Goal: Task Accomplishment & Management: Use online tool/utility

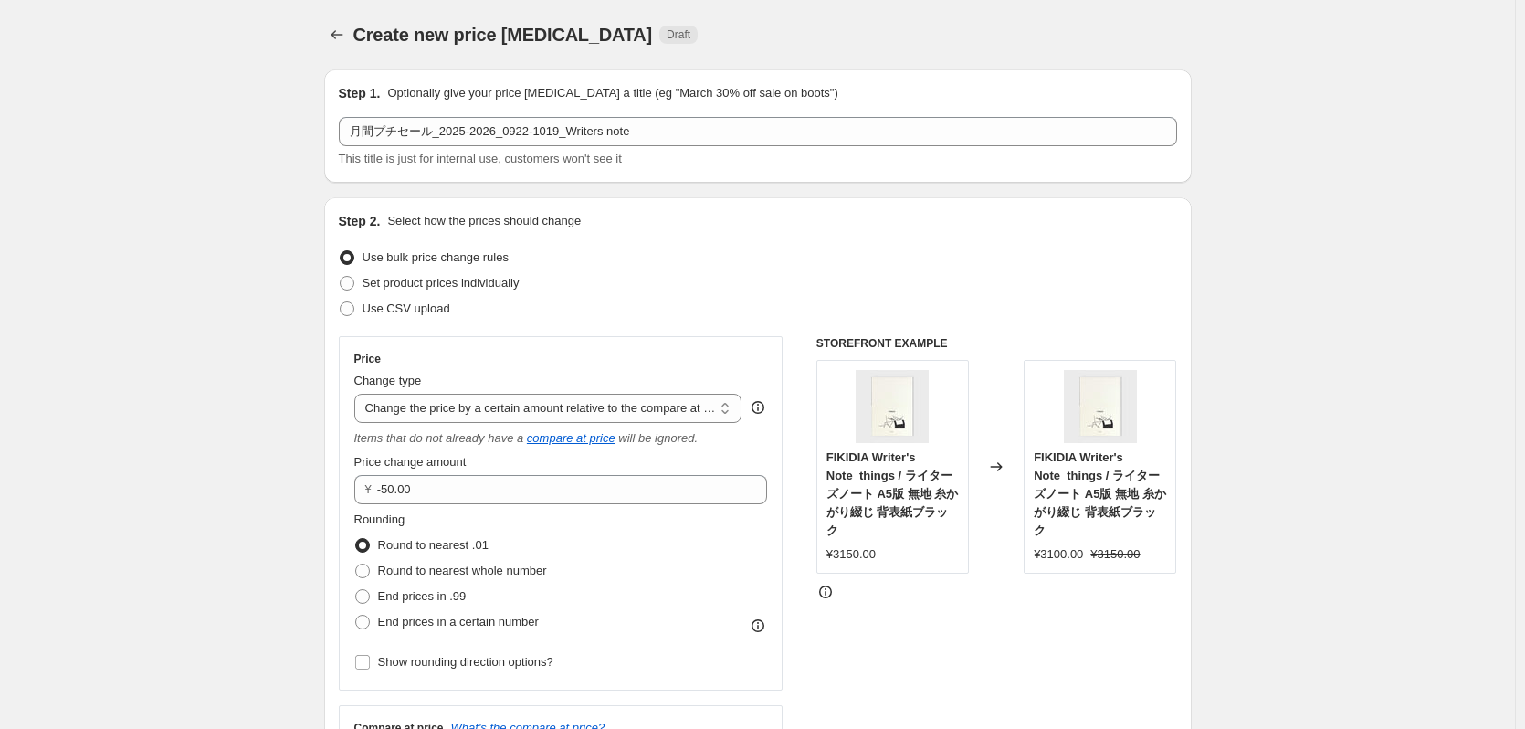
select select "bcap"
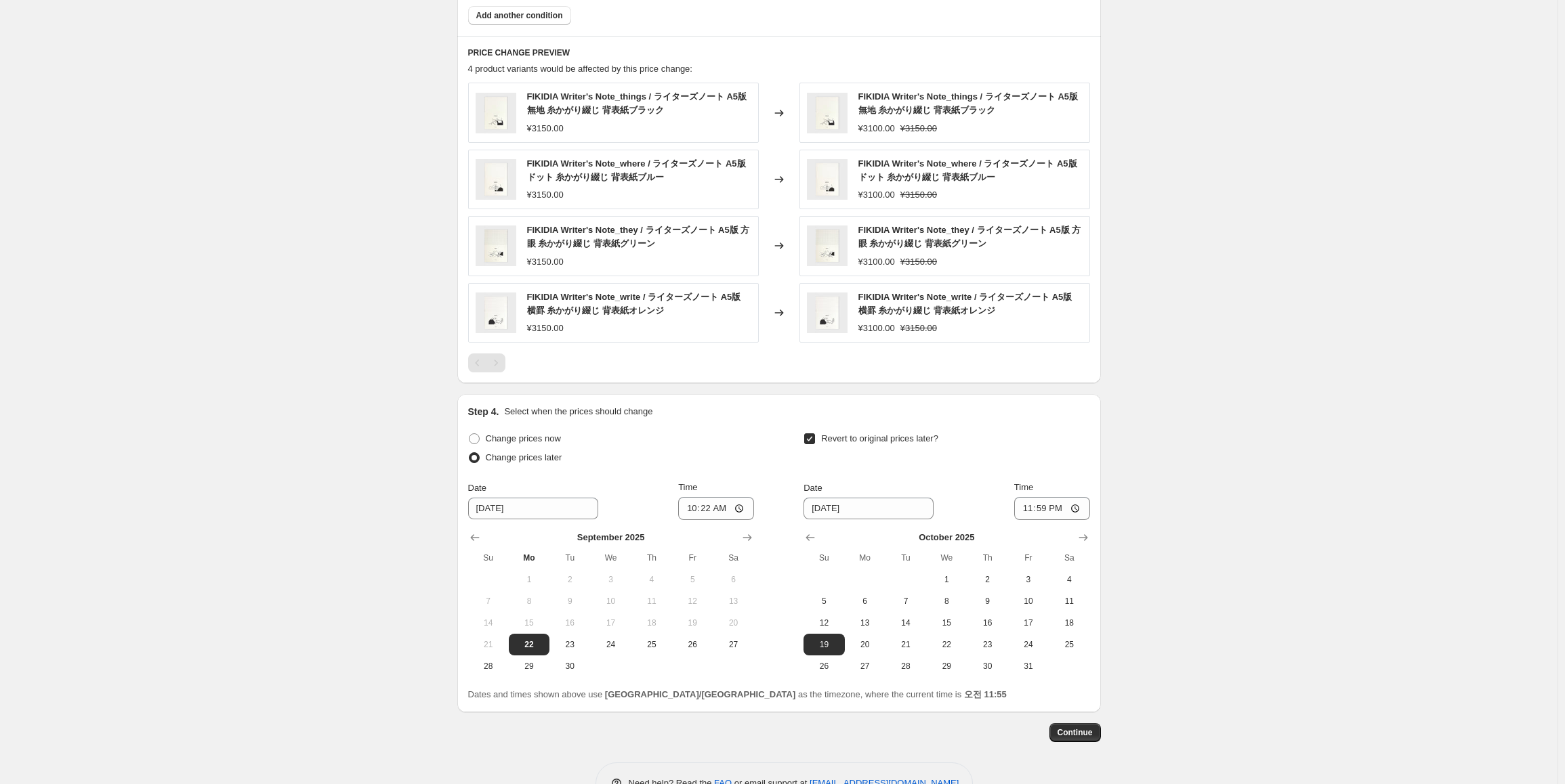
scroll to position [1125, 0]
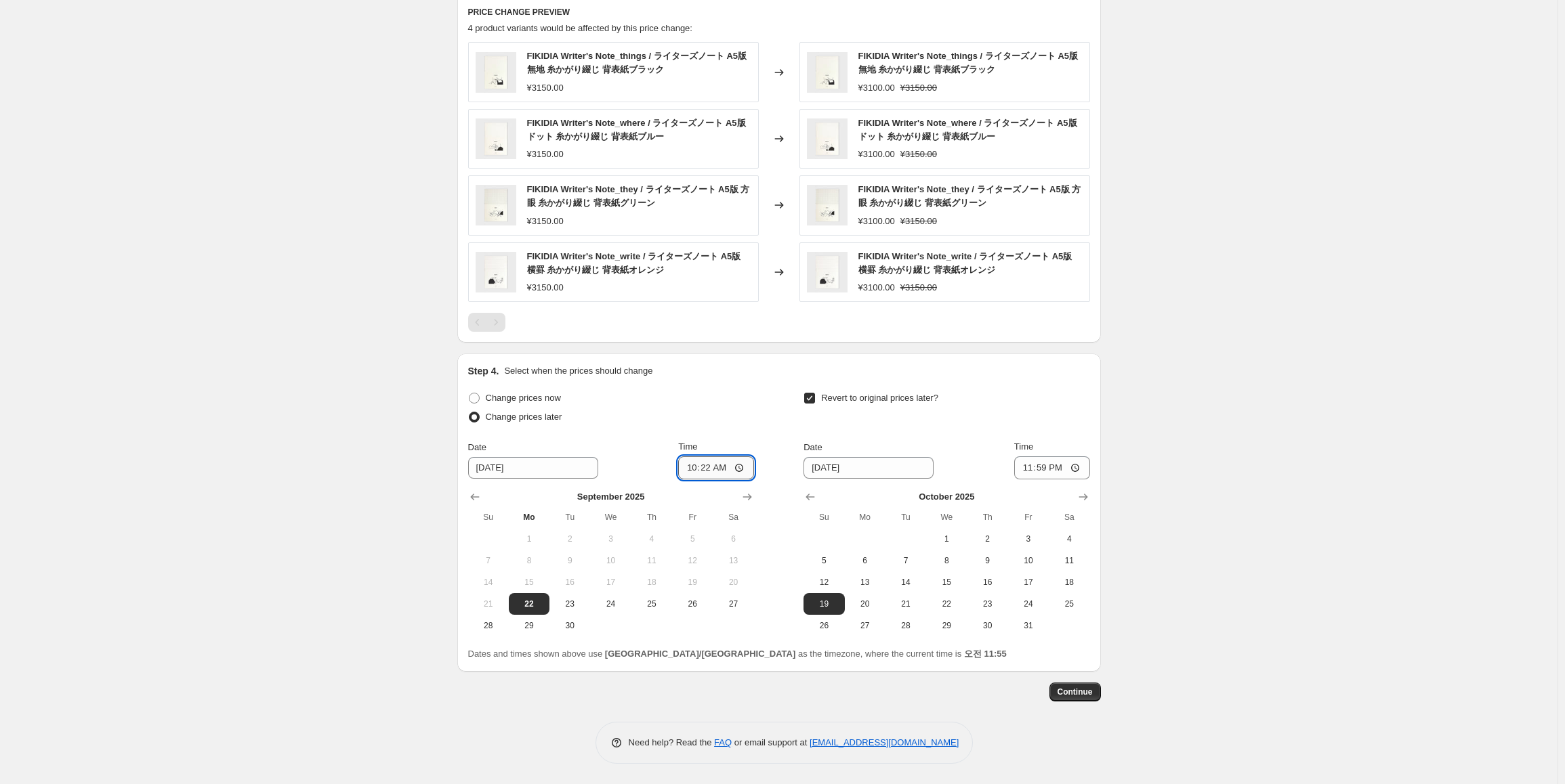
click at [732, 468] on input "10:22" at bounding box center [716, 467] width 76 height 23
click at [726, 470] on input "10:22" at bounding box center [716, 467] width 76 height 23
click at [713, 472] on input "10:22" at bounding box center [716, 467] width 76 height 23
click at [712, 471] on input "10:22" at bounding box center [716, 467] width 76 height 23
click at [710, 466] on input "10:22" at bounding box center [716, 467] width 76 height 23
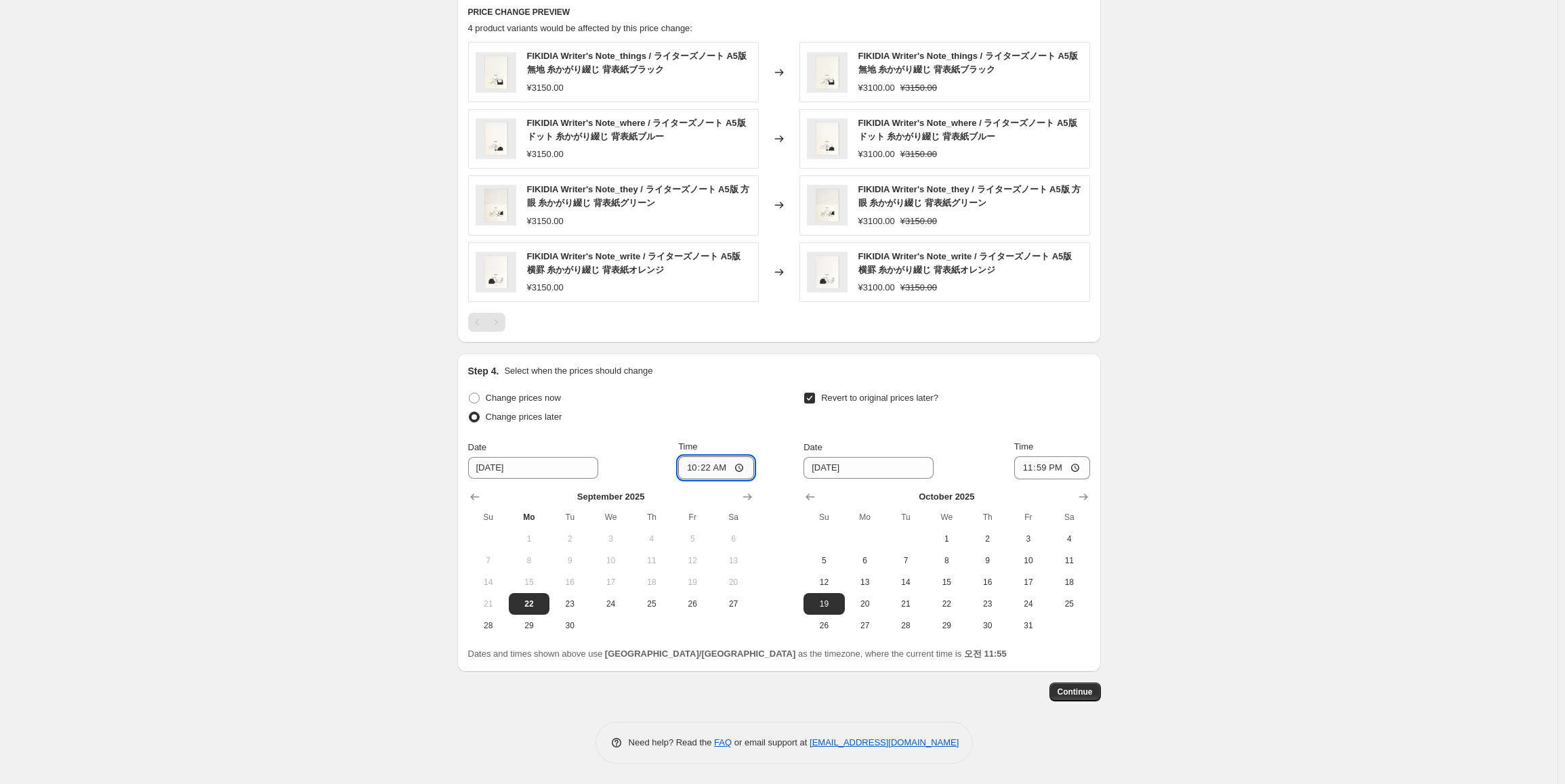
click at [710, 466] on input "10:22" at bounding box center [716, 467] width 76 height 23
type input "11:55"
click at [1067, 540] on button "Continue" at bounding box center [1074, 692] width 51 height 19
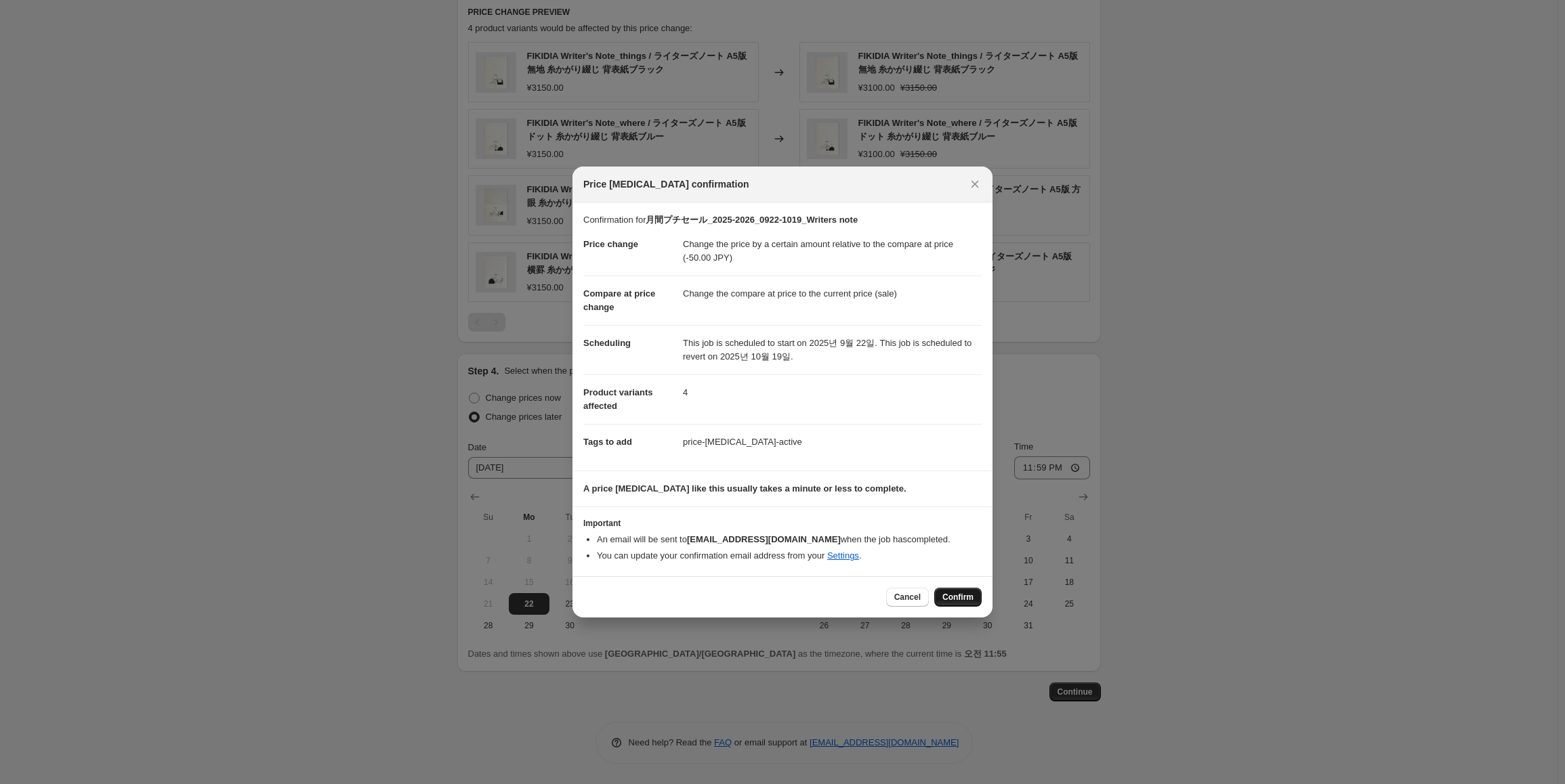
click at [961, 540] on span "Confirm" at bounding box center [958, 597] width 31 height 11
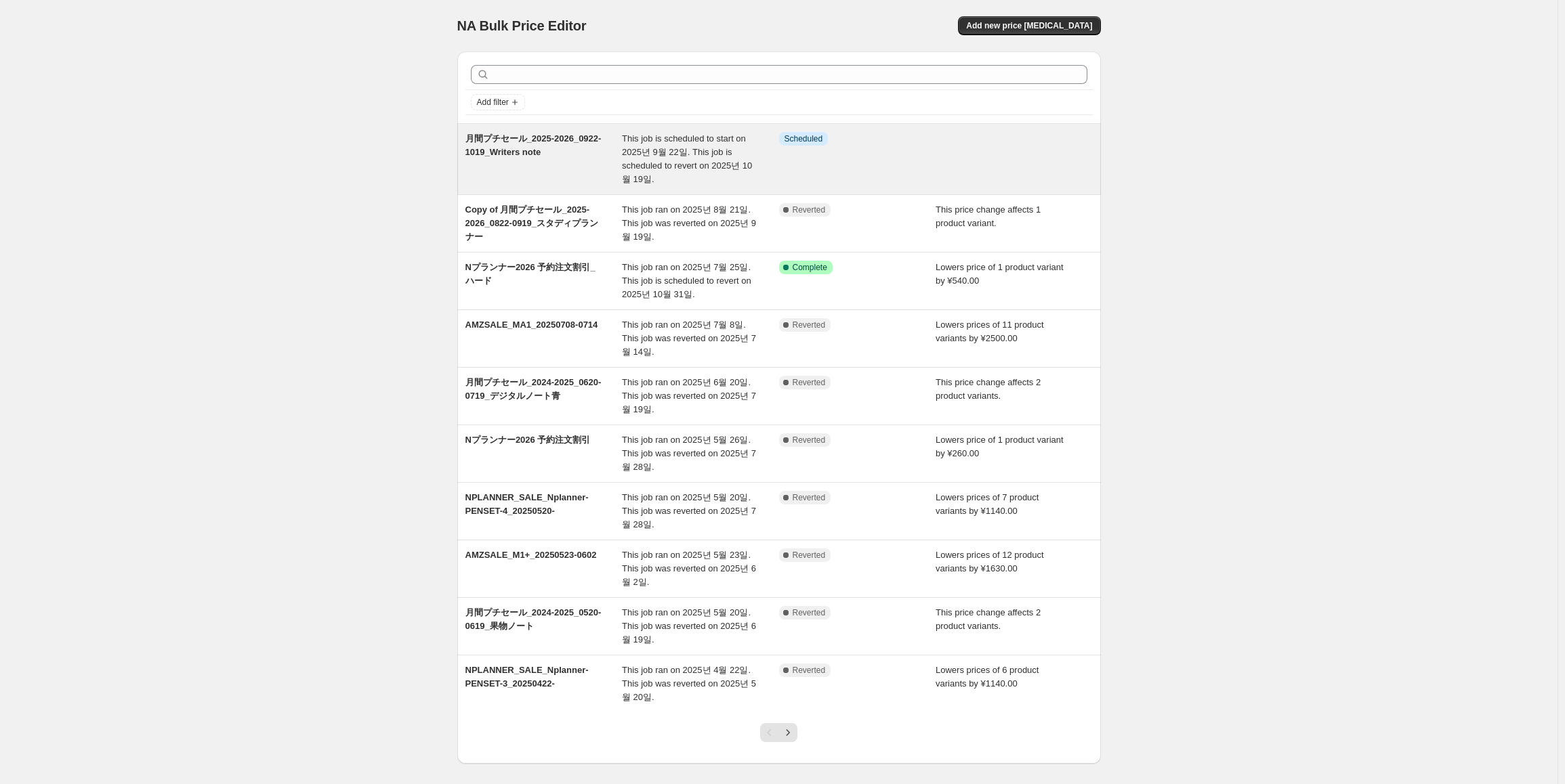
click at [829, 144] on span "Info Scheduled" at bounding box center [804, 139] width 50 height 13
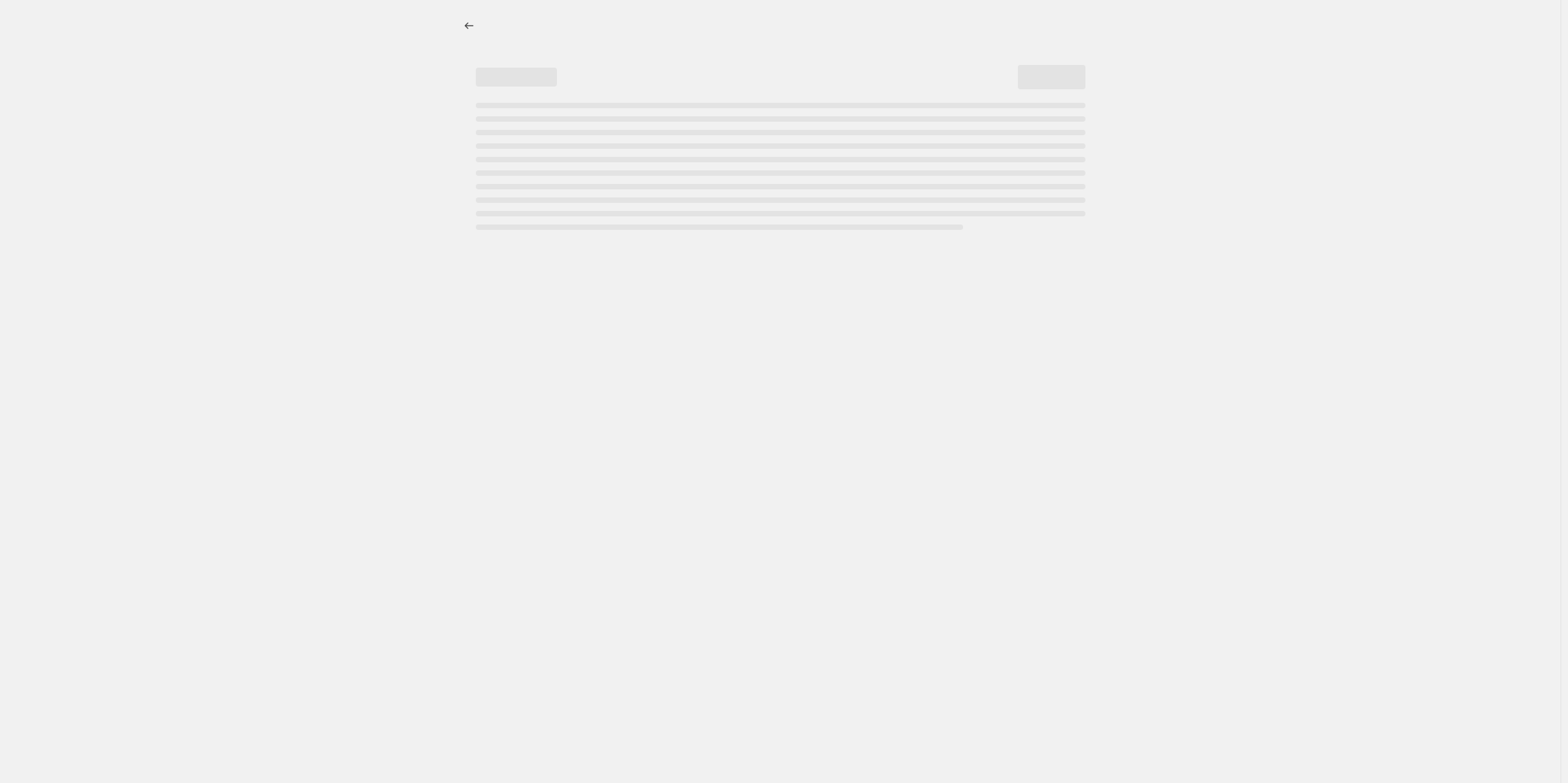
select select "bcap"
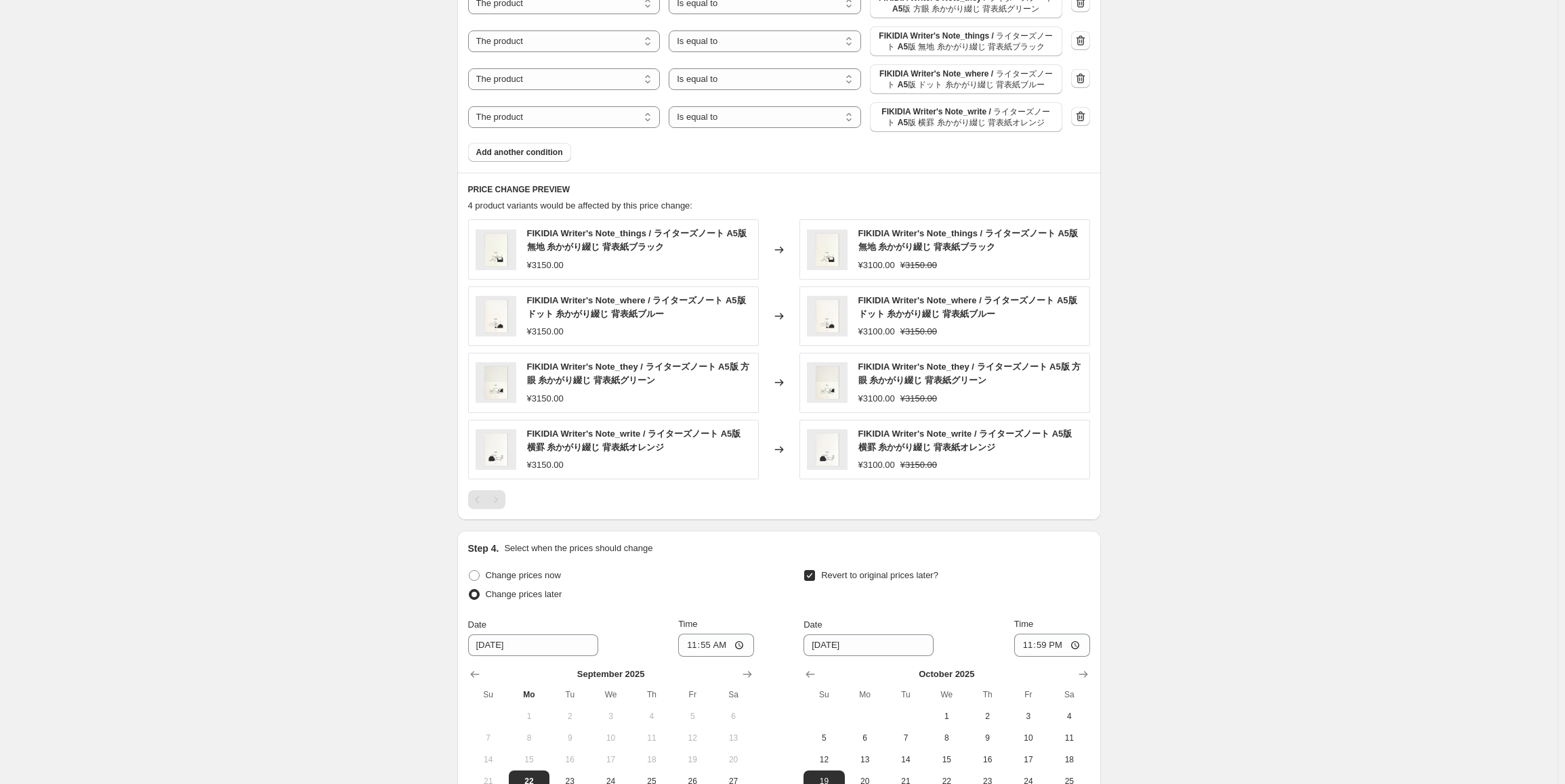
scroll to position [1208, 0]
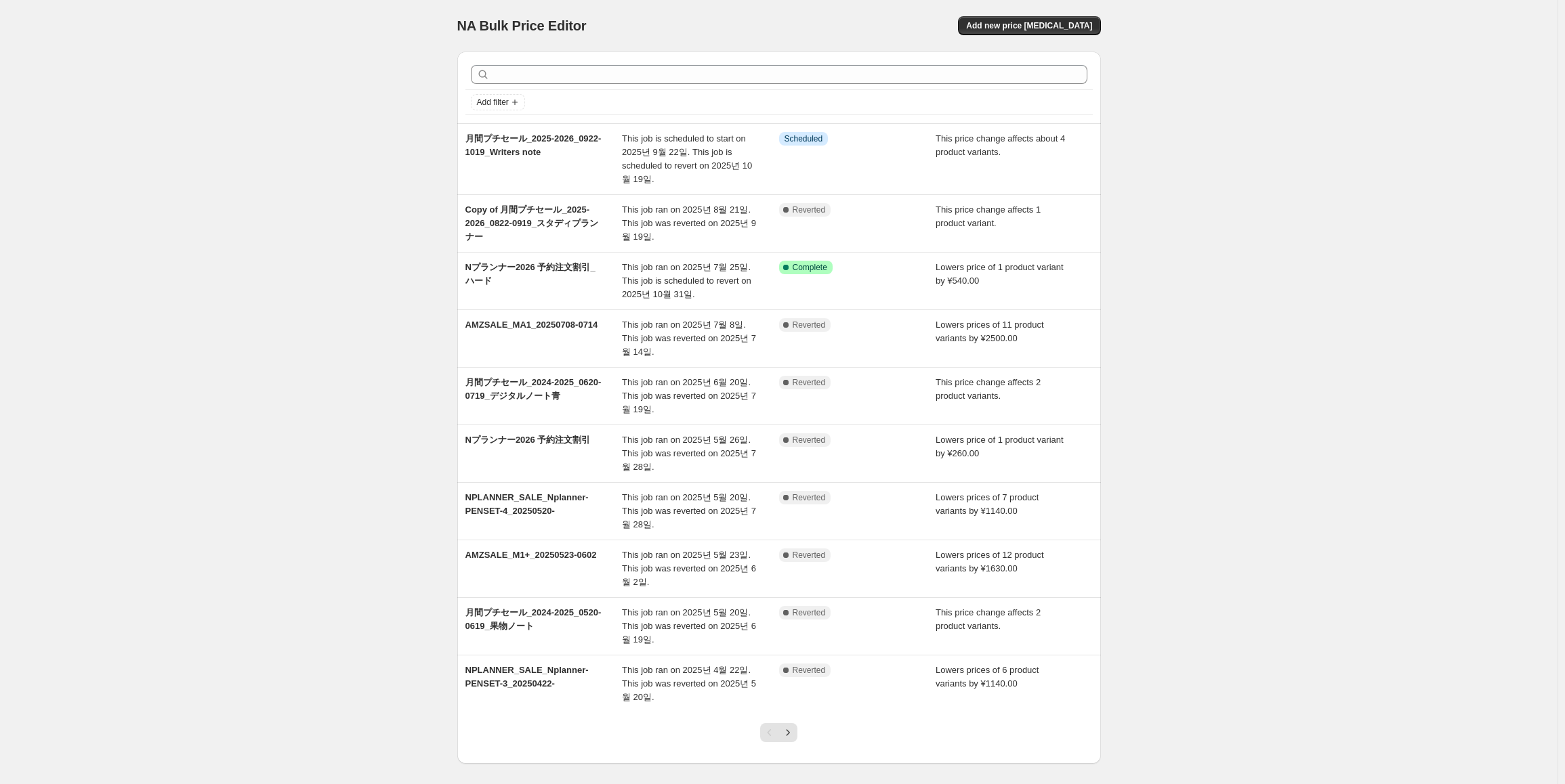
click at [368, 299] on div "NA Bulk Price Editor. This page is ready NA Bulk Price Editor Add new price [ME…" at bounding box center [778, 423] width 1558 height 846
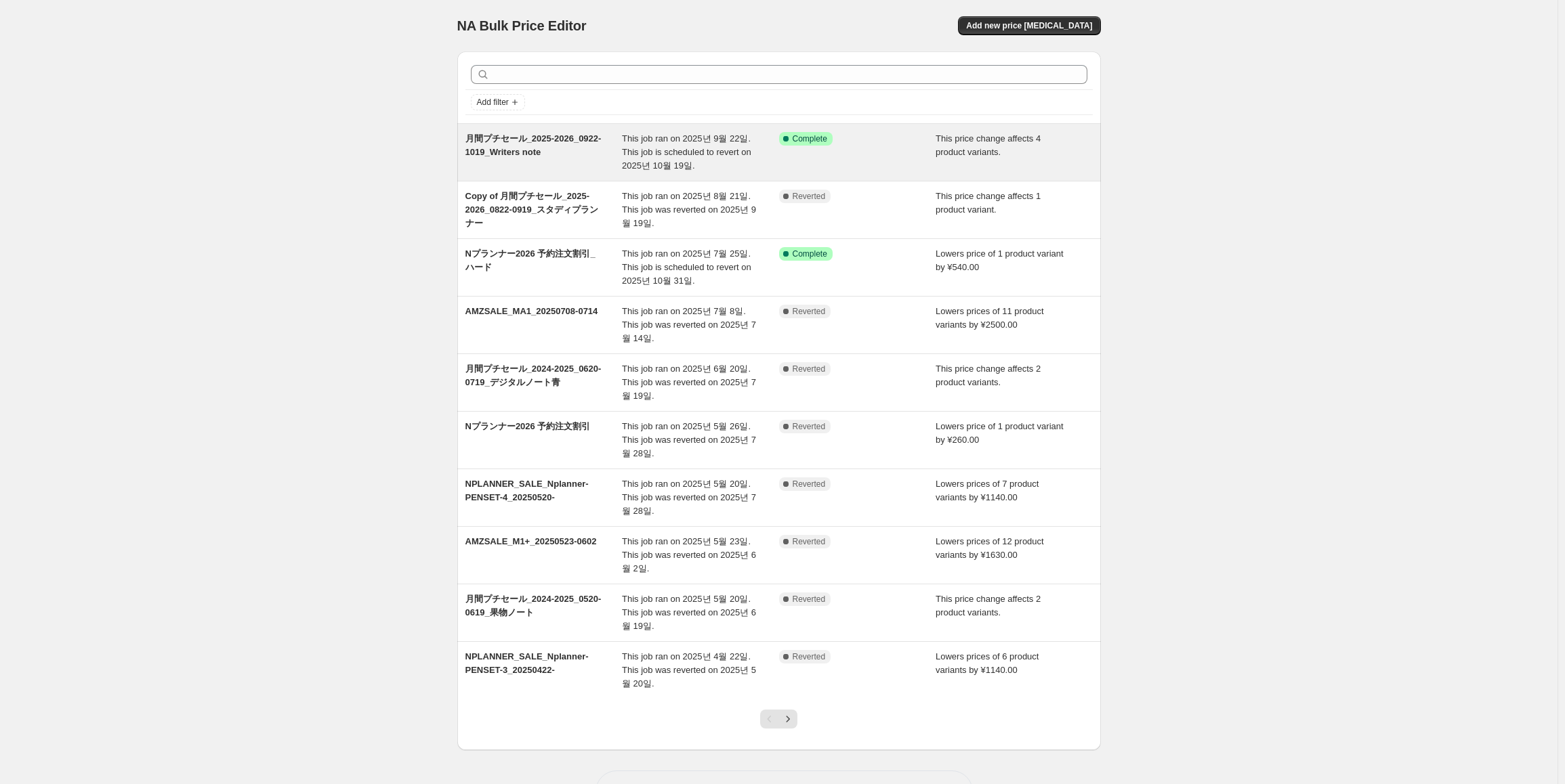
click at [540, 130] on div "月間プチセール_2025-2026_0922-1019_Writers note This job ran on 2025년 9월 22일. This job…" at bounding box center [778, 152] width 643 height 57
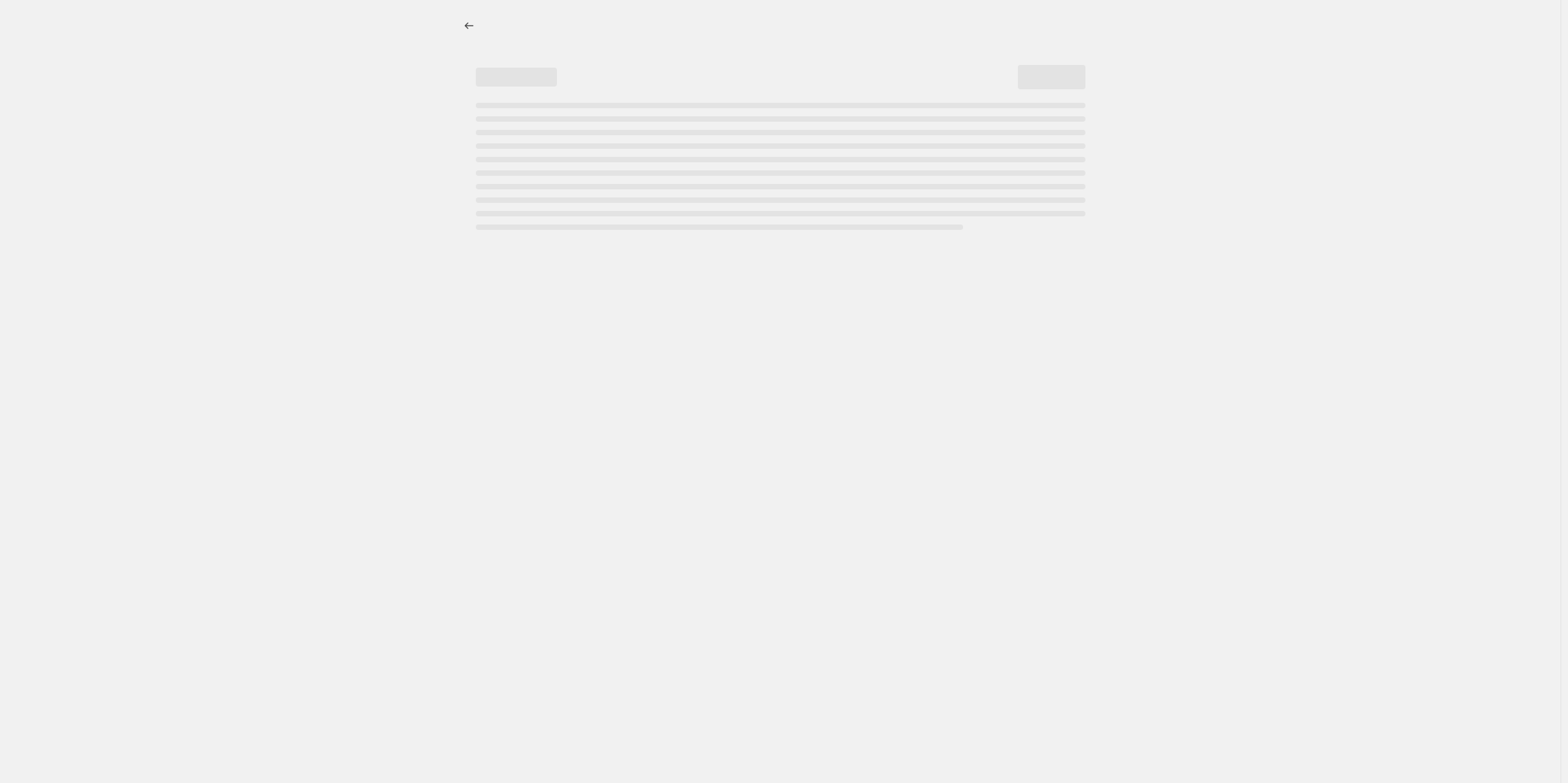
select select "bcap"
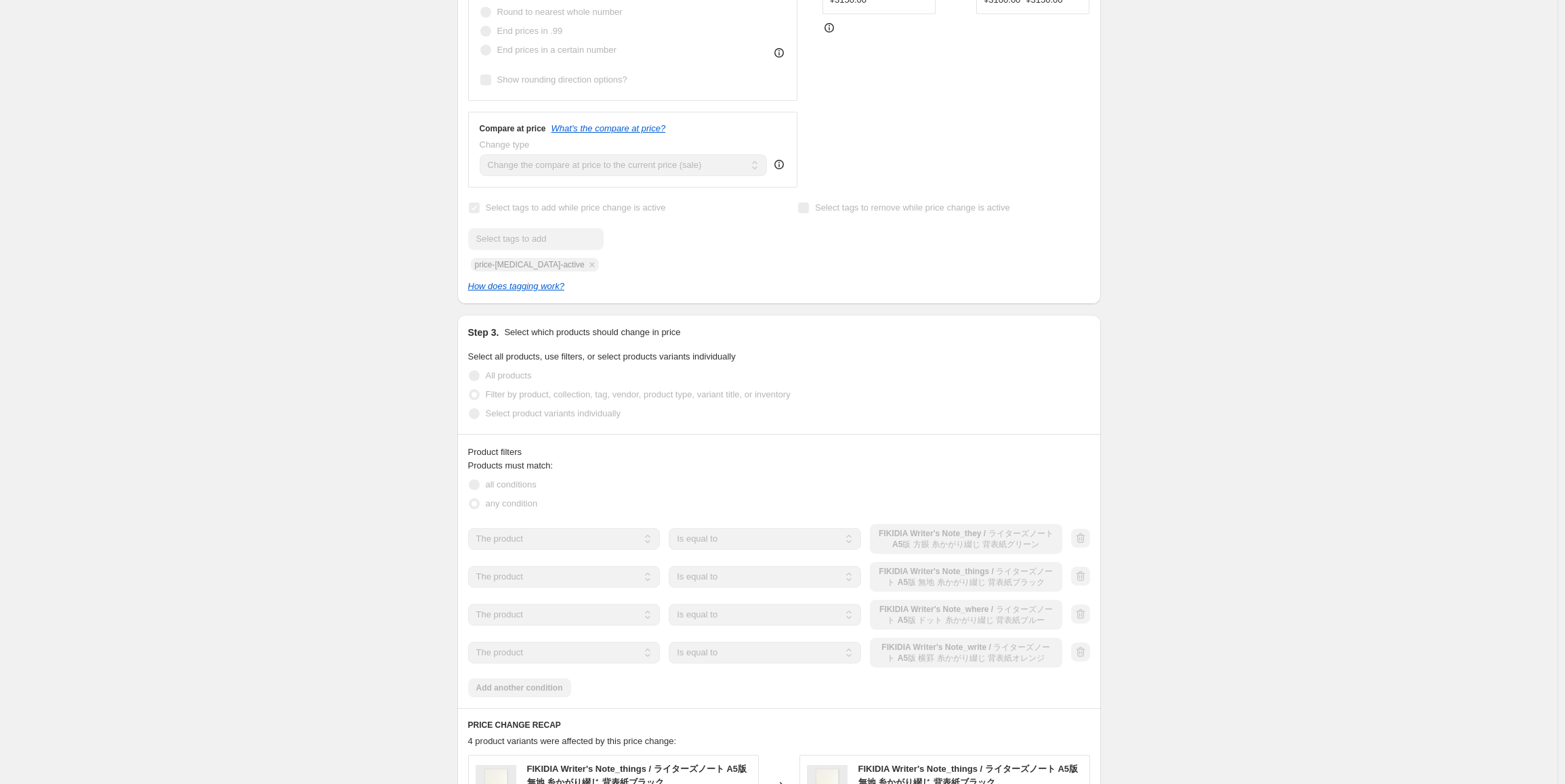
scroll to position [745, 0]
